Goal: Check status

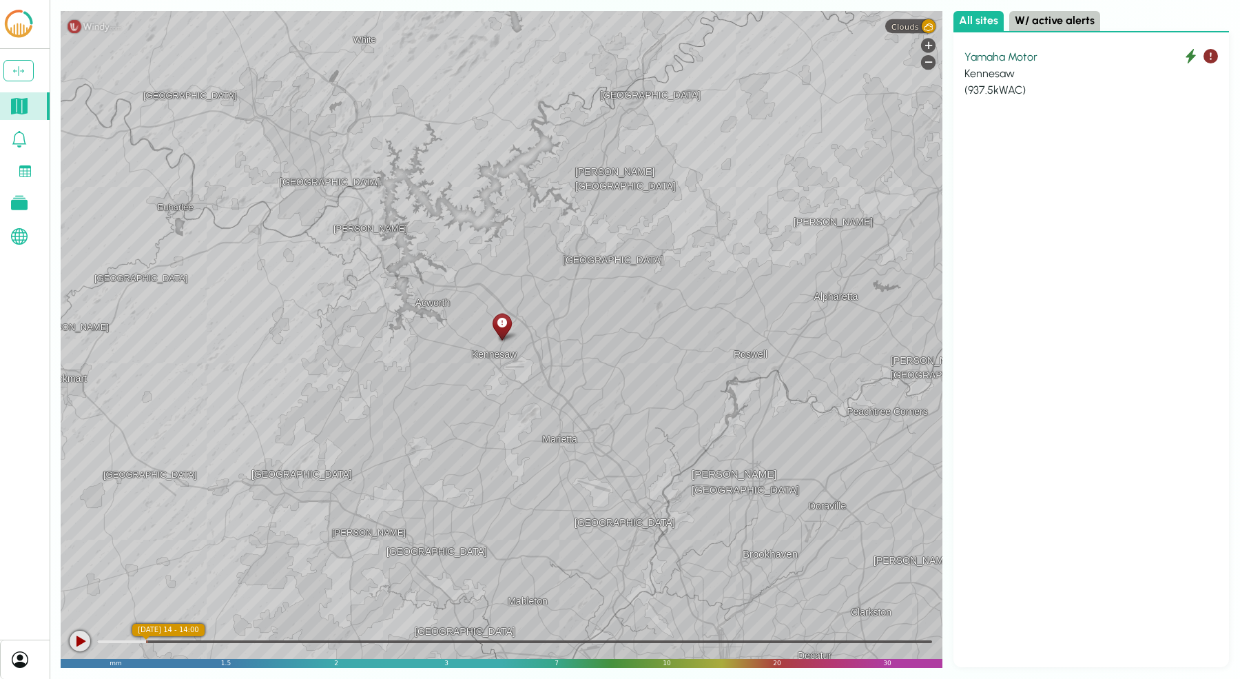
click at [1065, 68] on div "Kennesaw" at bounding box center [1092, 73] width 254 height 17
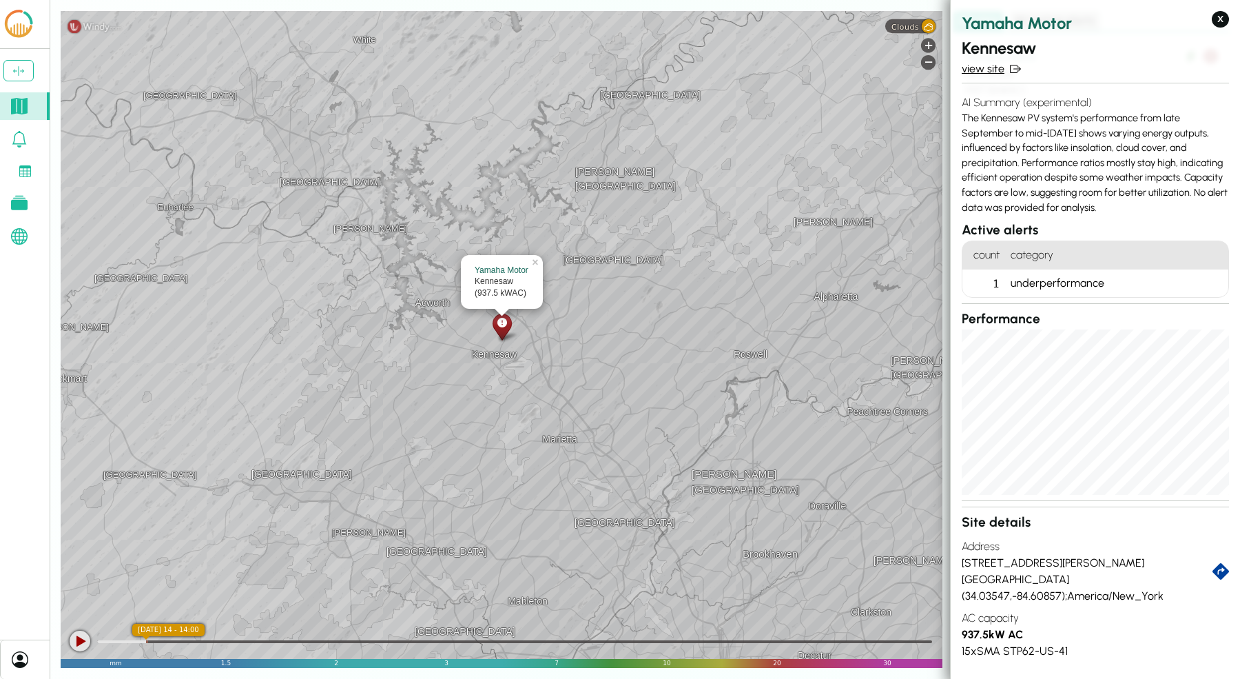
click at [999, 67] on link "view site" at bounding box center [1095, 69] width 267 height 17
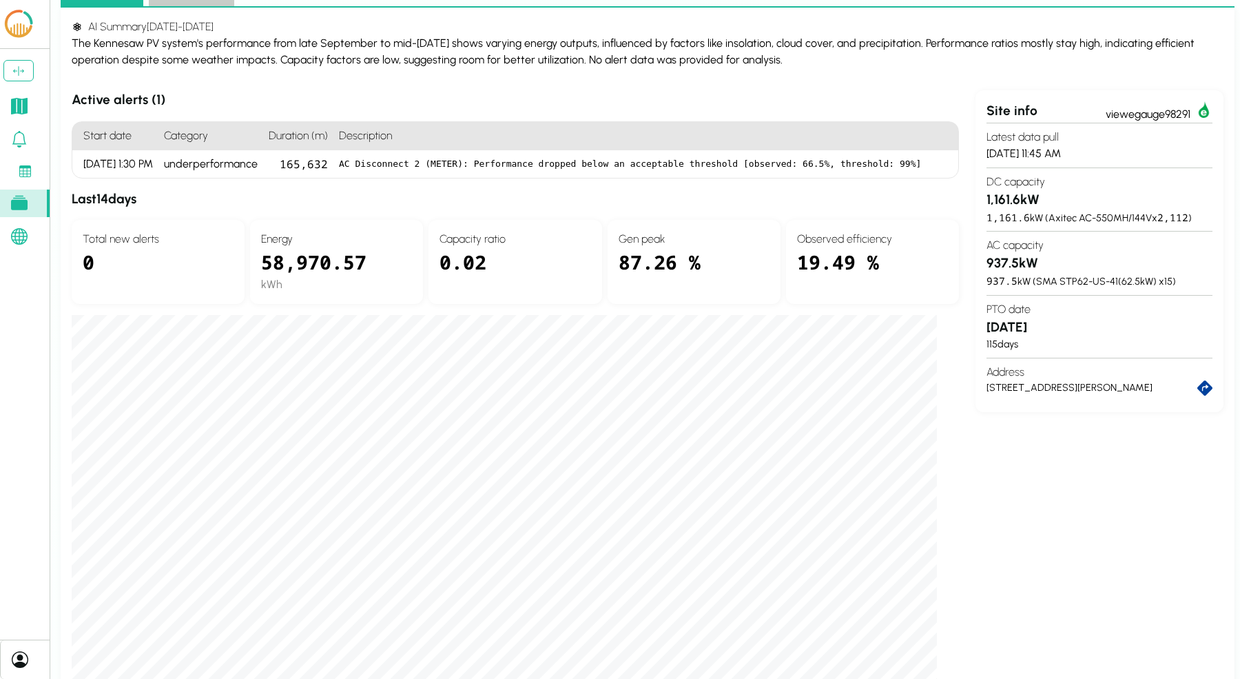
scroll to position [97, 0]
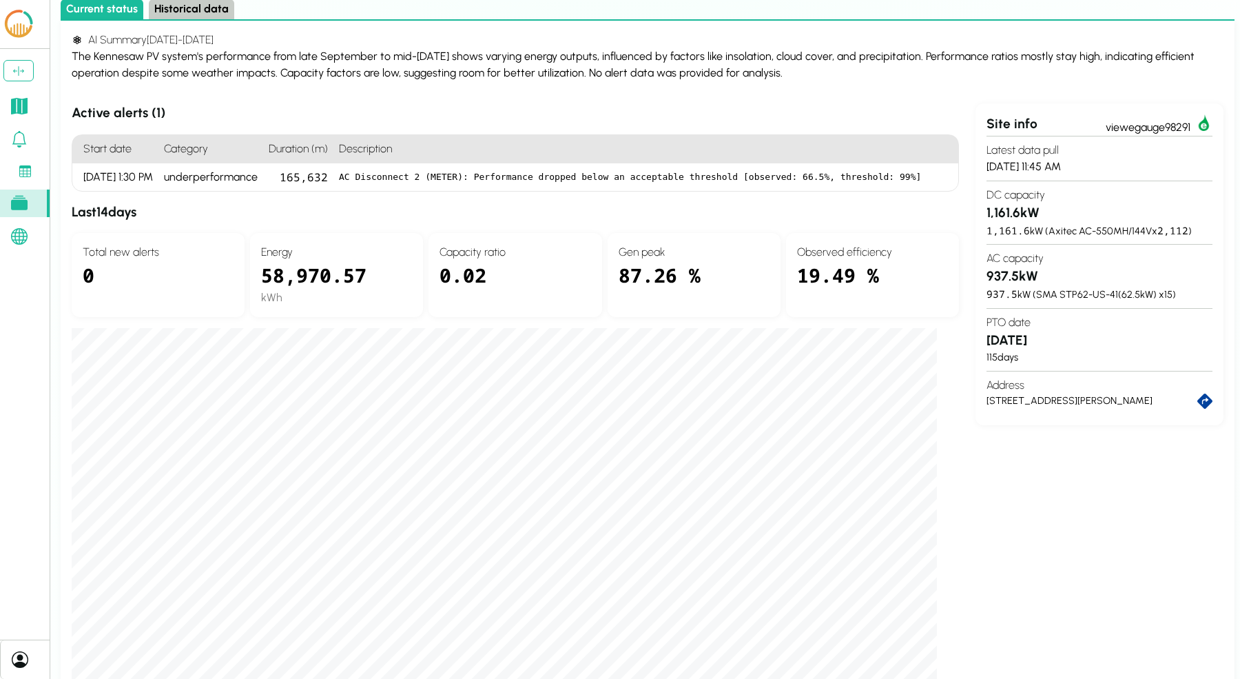
click at [879, 106] on h3 "Active alerts ( 1 )" at bounding box center [516, 113] width 888 height 20
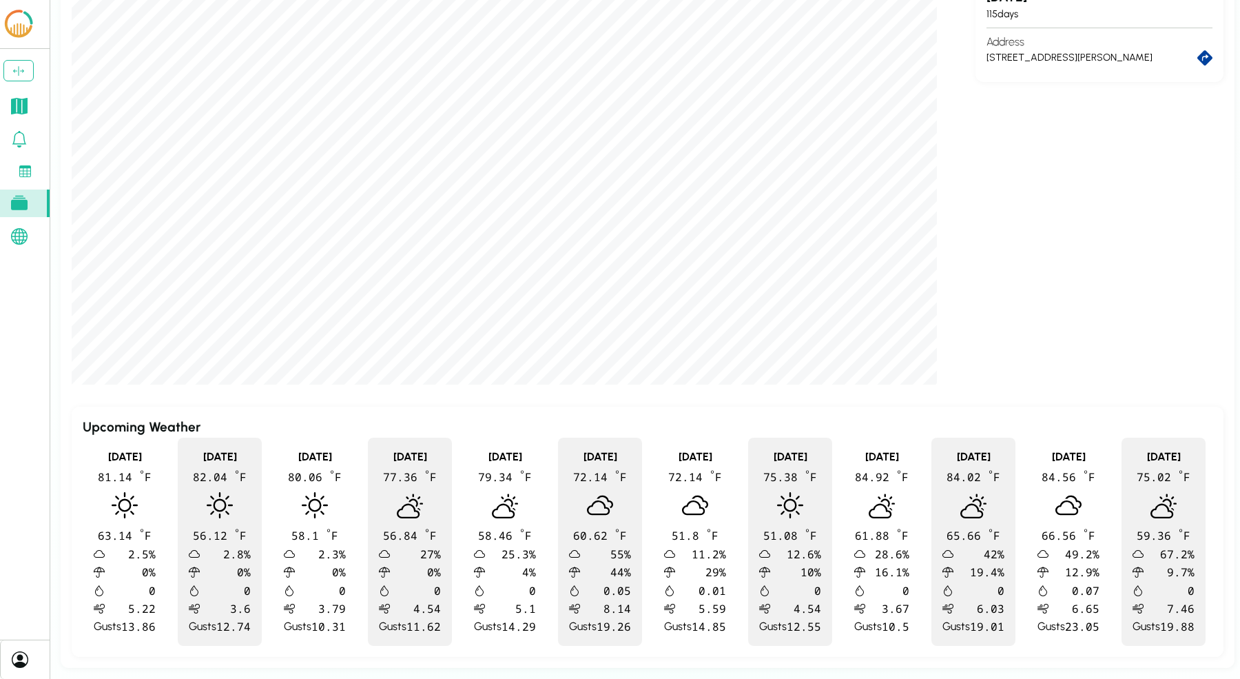
scroll to position [0, 0]
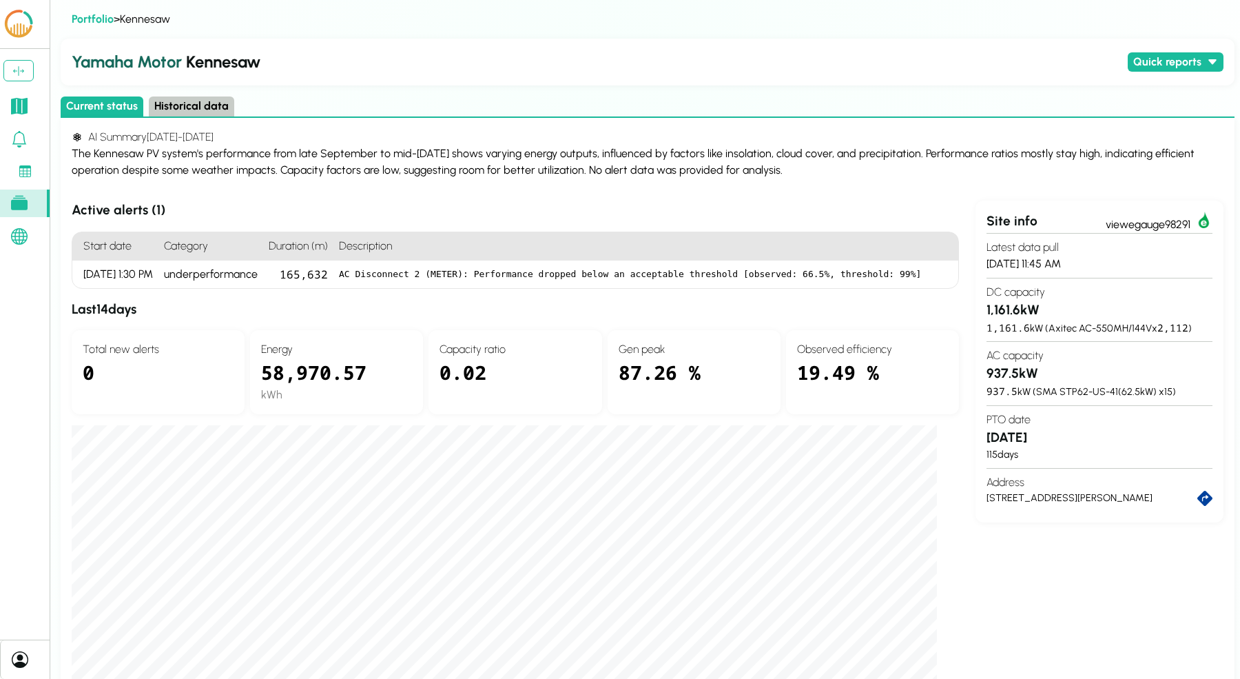
click at [204, 103] on button "Historical data" at bounding box center [191, 106] width 85 height 20
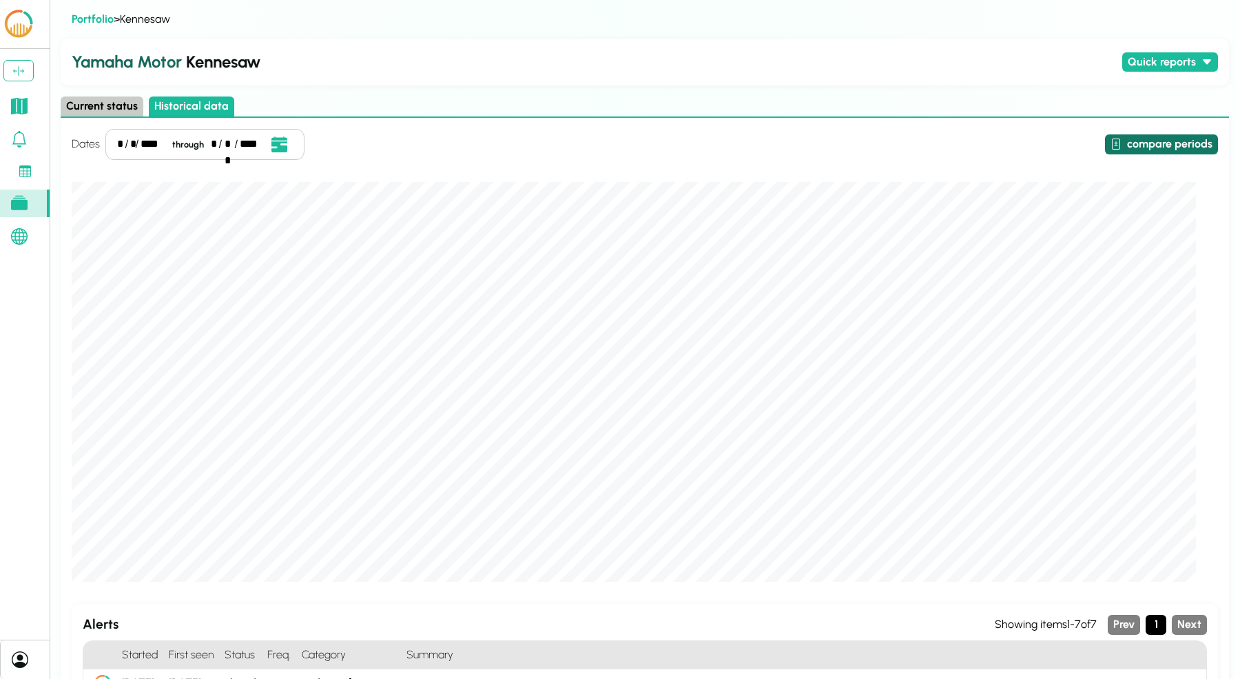
click at [1165, 148] on button "compare periods" at bounding box center [1161, 144] width 113 height 20
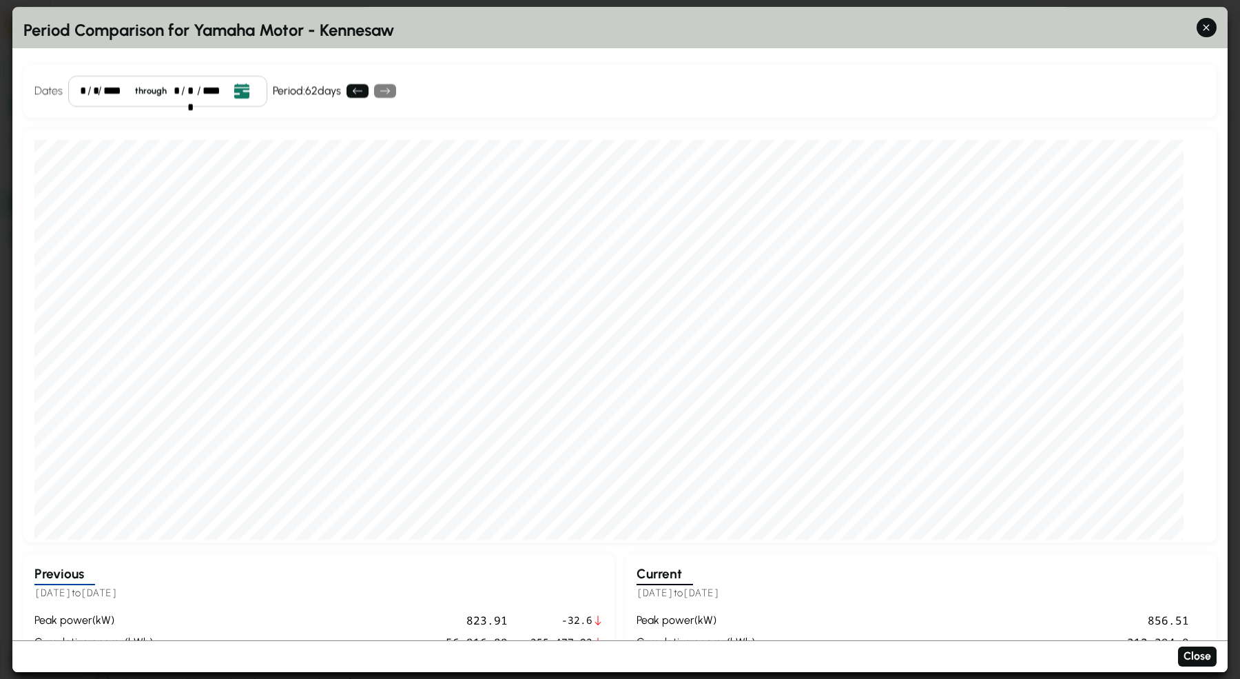
click at [242, 98] on icon "Open date picker" at bounding box center [241, 90] width 15 height 15
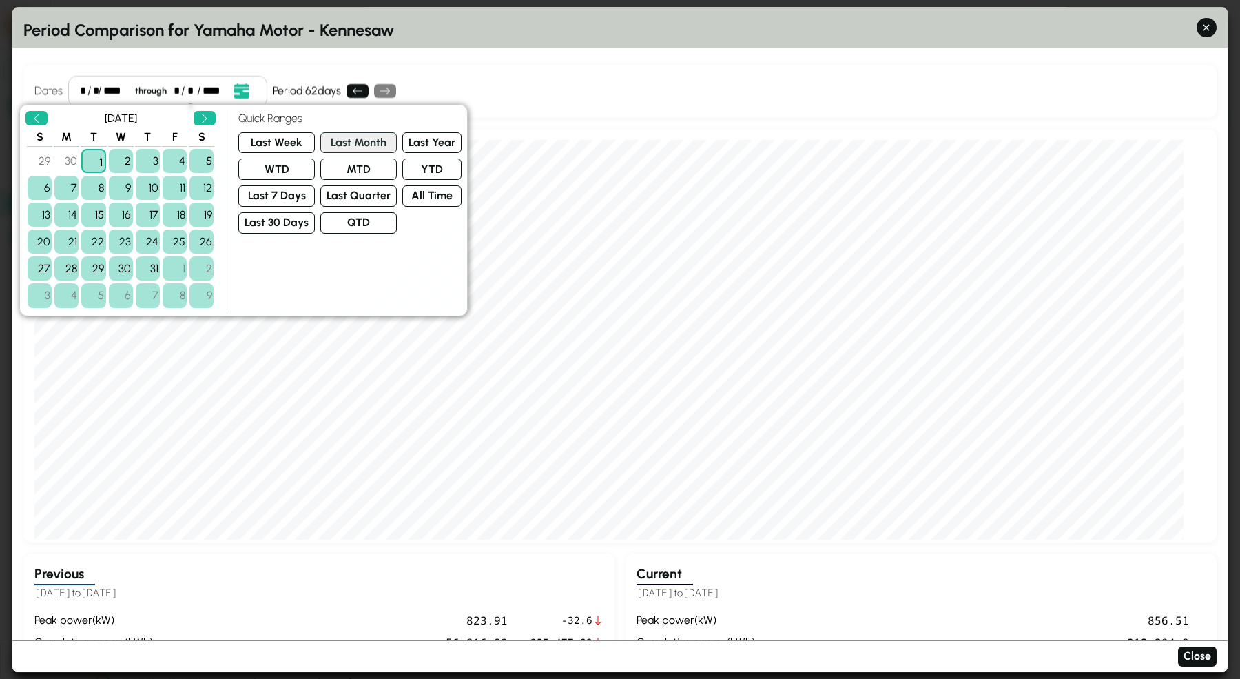
click at [361, 142] on button "Last Month" at bounding box center [358, 142] width 76 height 21
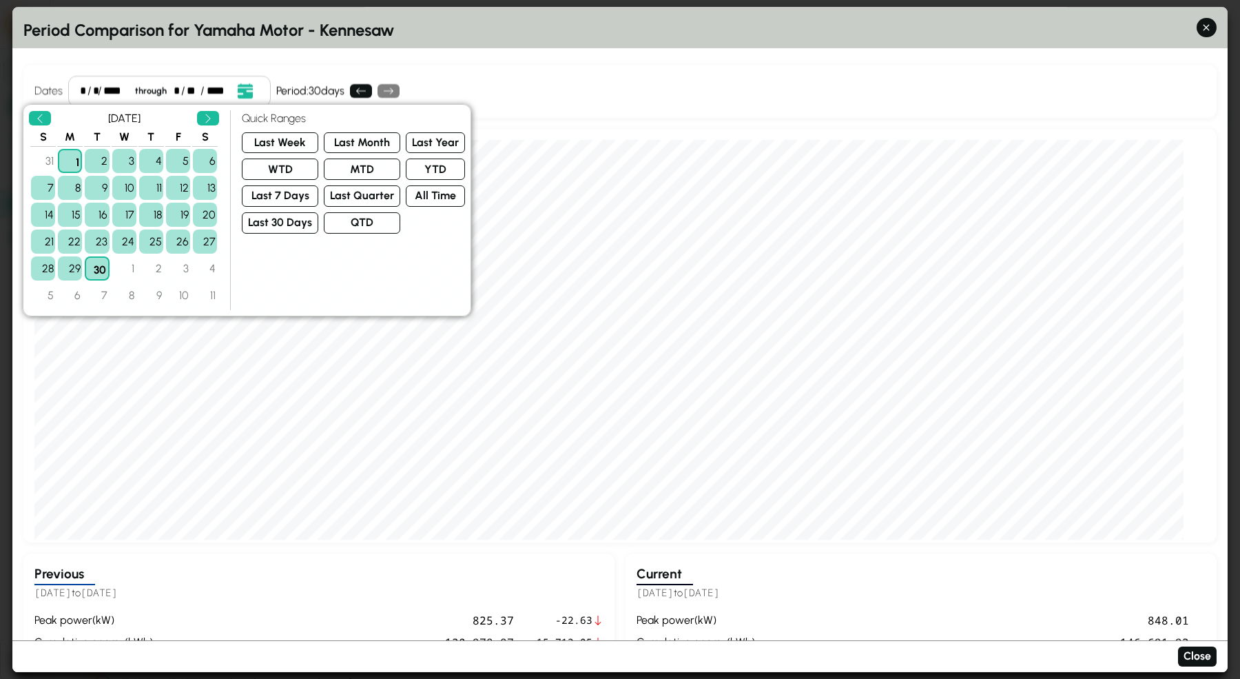
click at [620, 81] on div "Dates * / * / **** through * / ** / **** Event Date, [DATE] [DATE] S M T W T F …" at bounding box center [620, 91] width 1194 height 53
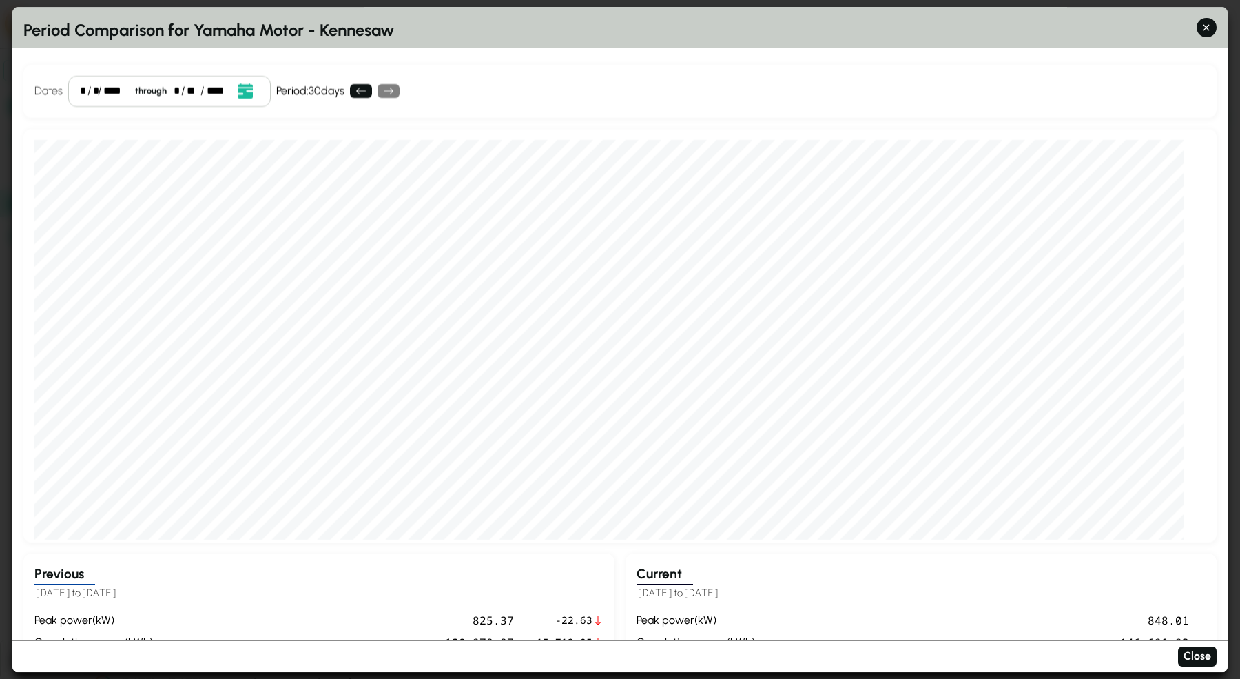
click at [617, 82] on div "Dates * / * / **** through * / ** / **** Event Date, [DATE] [DATE] S M T W T F …" at bounding box center [620, 91] width 1194 height 53
click at [1214, 27] on icon "button" at bounding box center [1207, 28] width 14 height 14
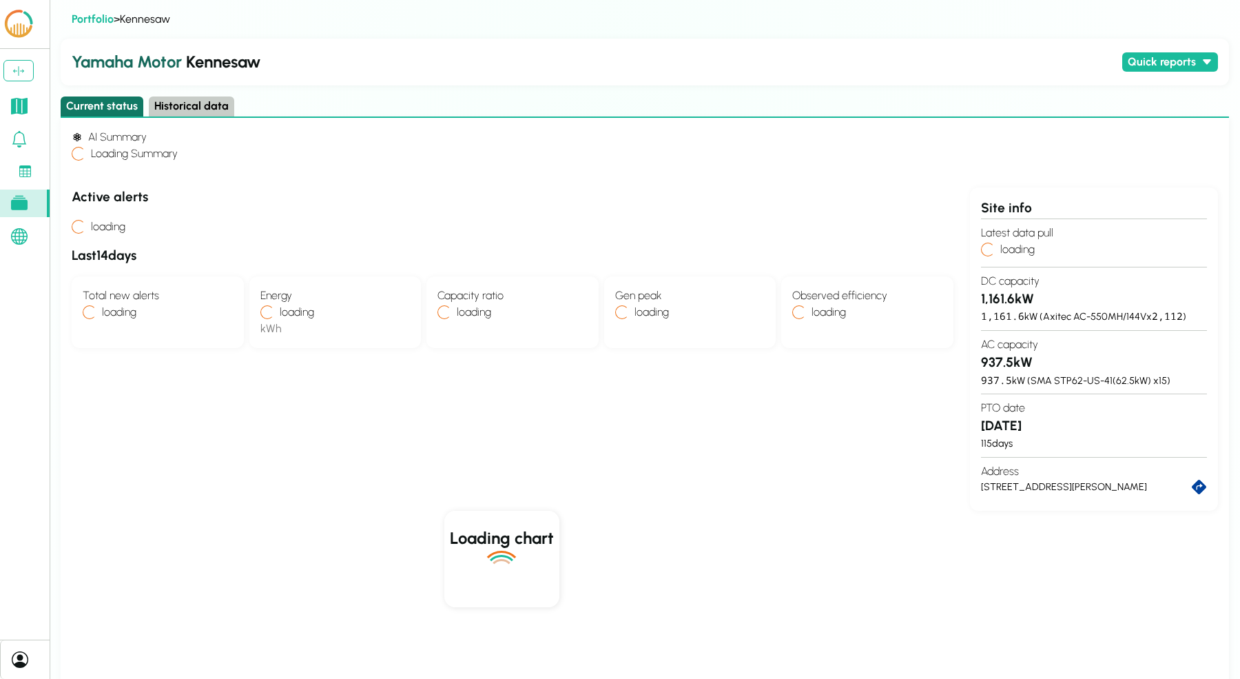
click at [103, 103] on button "Current status" at bounding box center [102, 106] width 83 height 20
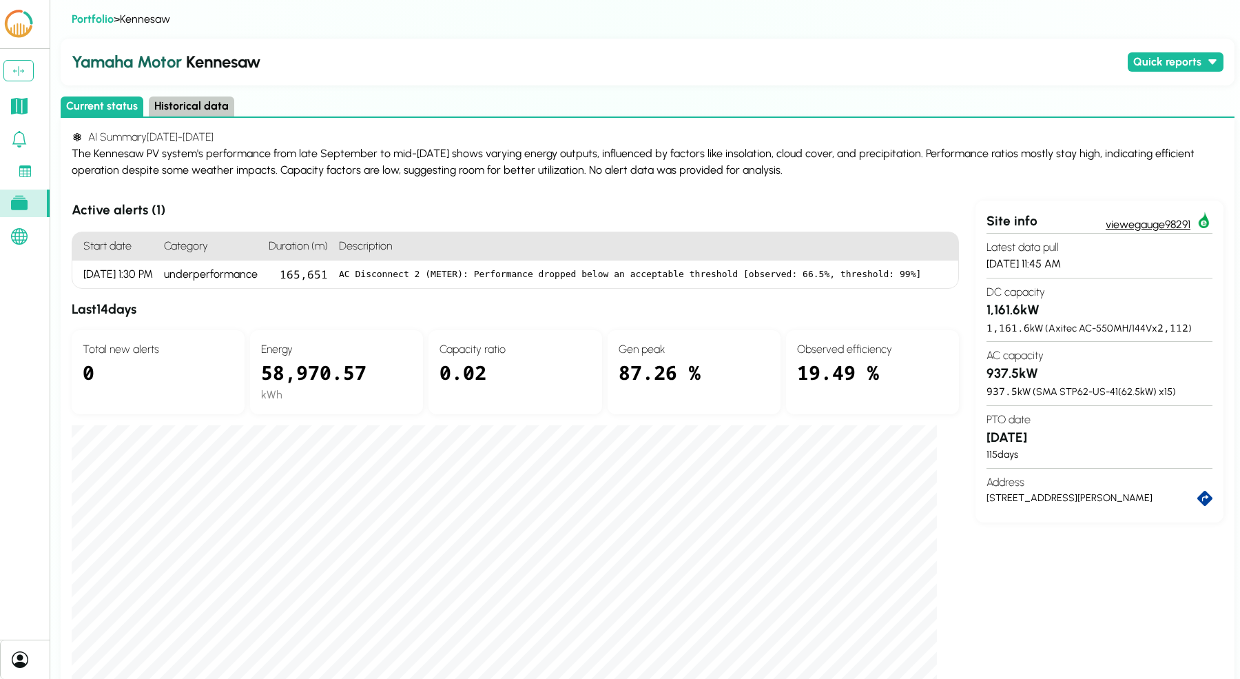
click at [1137, 219] on link "view egauge98291" at bounding box center [1159, 222] width 107 height 21
click at [1176, 223] on link "view egauge98291" at bounding box center [1159, 222] width 107 height 21
click at [591, 159] on div "The Kennesaw PV system's performance from late September to mid-[DATE] shows va…" at bounding box center [648, 161] width 1152 height 33
click at [575, 54] on h2 "Yamaha Motor Kennesaw" at bounding box center [597, 62] width 1051 height 25
click at [549, 162] on div "The Kennesaw PV system's performance from late September to mid-[DATE] shows va…" at bounding box center [648, 161] width 1152 height 33
